Goal: Navigation & Orientation: Understand site structure

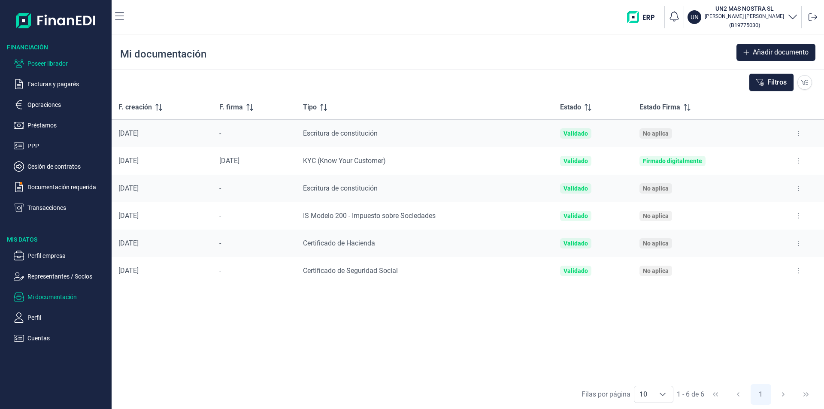
click at [61, 65] on p "Poseer librador" at bounding box center [67, 63] width 81 height 10
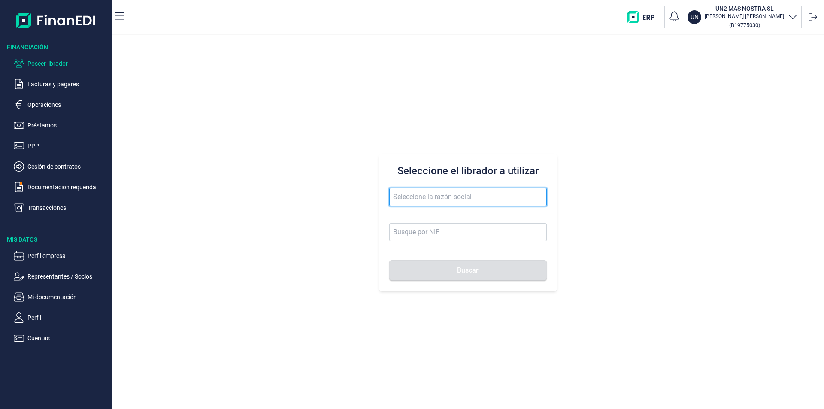
click at [403, 202] on input "text" at bounding box center [467, 197] width 157 height 18
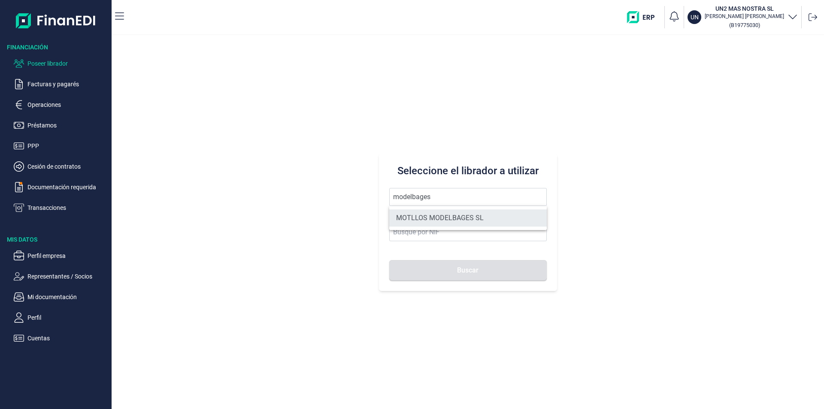
click at [429, 216] on li "MOTLLOS MODELBAGES SL" at bounding box center [467, 217] width 157 height 17
type input "MOTLLOS MODELBAGES SL"
type input "B66420894"
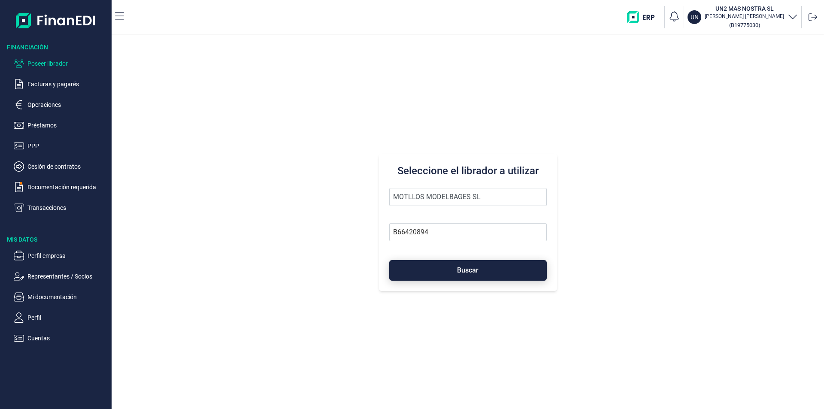
click at [431, 269] on button "Buscar" at bounding box center [467, 270] width 157 height 21
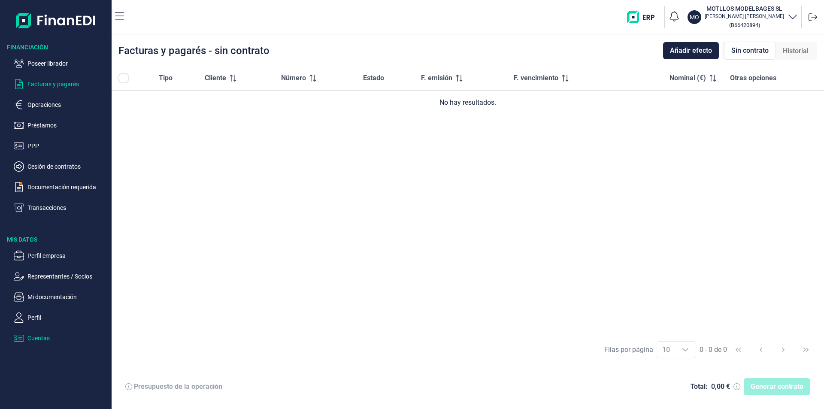
click at [41, 335] on p "Cuentas" at bounding box center [67, 338] width 81 height 10
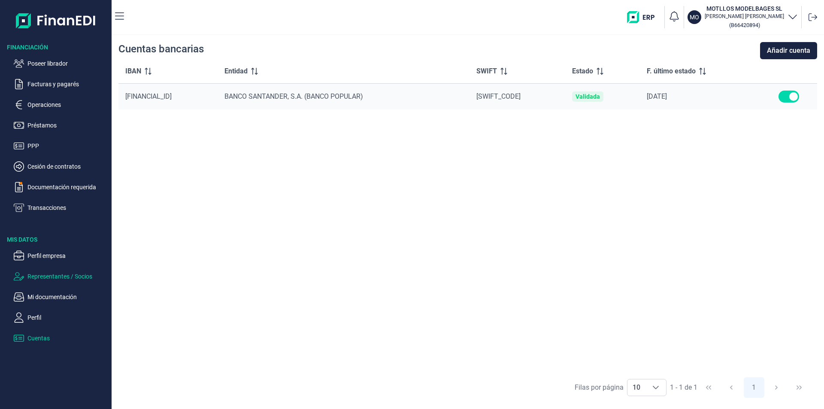
click at [41, 277] on p "Representantes / Socios" at bounding box center [67, 276] width 81 height 10
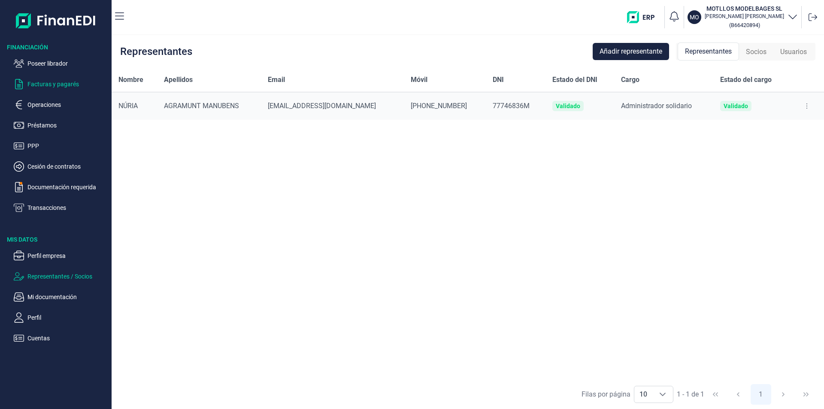
click at [47, 84] on p "Facturas y pagarés" at bounding box center [67, 84] width 81 height 10
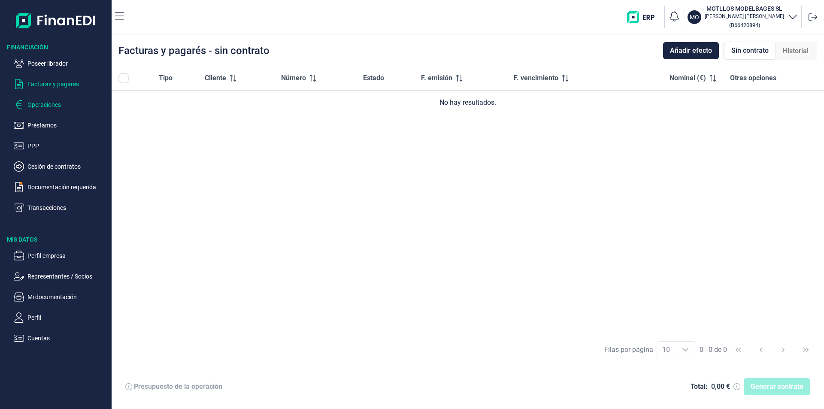
click at [48, 103] on p "Operaciones" at bounding box center [67, 105] width 81 height 10
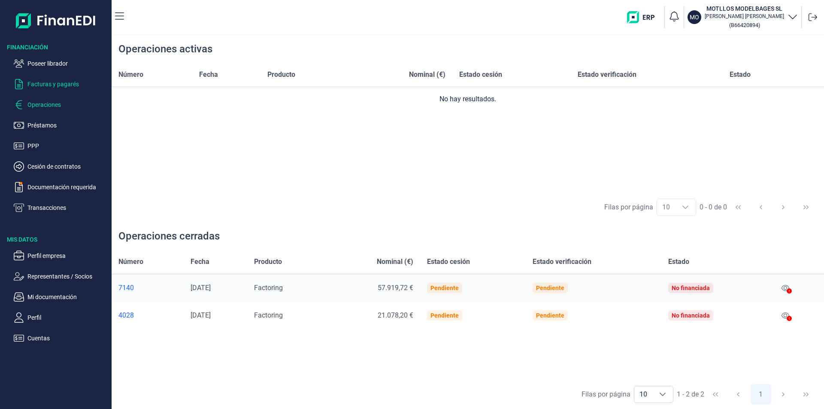
click at [51, 86] on p "Facturas y pagarés" at bounding box center [67, 84] width 81 height 10
